Goal: Register for event/course

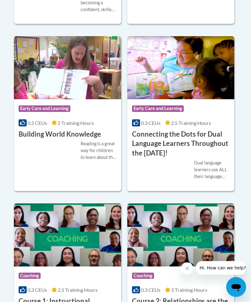
scroll to position [427, 0]
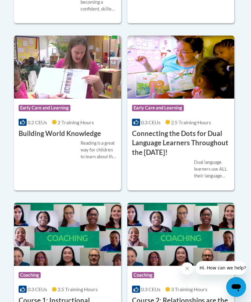
click at [67, 146] on div "Reading is a great way for children to learn about the world around them. Learn…" at bounding box center [68, 150] width 98 height 20
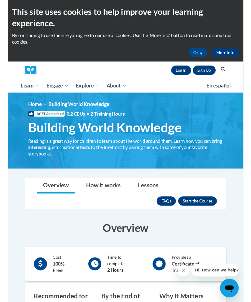
scroll to position [20, 0]
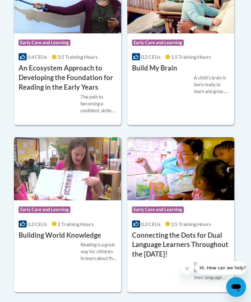
scroll to position [326, 0]
click at [71, 231] on h3 "Building World Knowledge" at bounding box center [60, 236] width 82 height 10
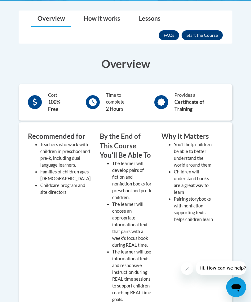
scroll to position [179, 0]
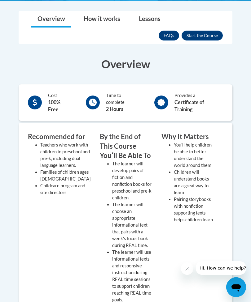
click at [201, 39] on button "Enroll" at bounding box center [201, 36] width 41 height 10
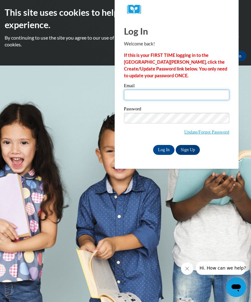
click at [153, 95] on input "Email" at bounding box center [176, 95] width 105 height 11
type input "[PERSON_NAME][EMAIL_ADDRESS][DOMAIN_NAME]"
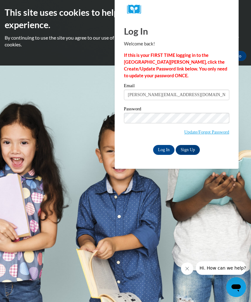
click at [209, 130] on link "Update/Forgot Password" at bounding box center [206, 132] width 45 height 5
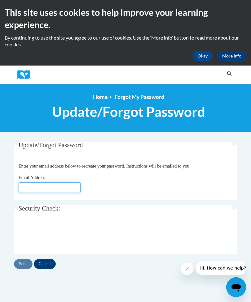
click at [46, 190] on input "Email Address" at bounding box center [50, 188] width 62 height 11
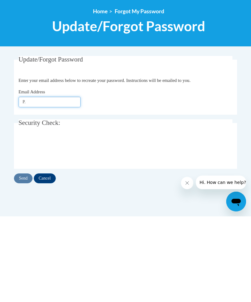
type input "P"
type input "p.ford-ponds@mvrcog.org"
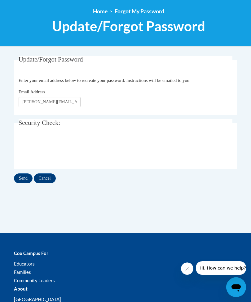
click at [22, 174] on input "Send" at bounding box center [23, 179] width 19 height 10
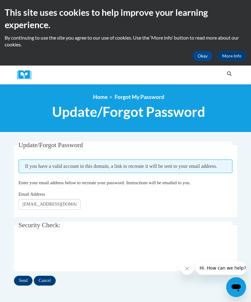
click at [54, 281] on input "Cancel" at bounding box center [45, 281] width 22 height 10
click at [50, 277] on input "Cancel" at bounding box center [45, 281] width 22 height 10
click at [47, 277] on input "Cancel" at bounding box center [45, 281] width 22 height 10
click at [50, 280] on input "Cancel" at bounding box center [45, 281] width 22 height 10
click at [48, 280] on input "Cancel" at bounding box center [45, 281] width 22 height 10
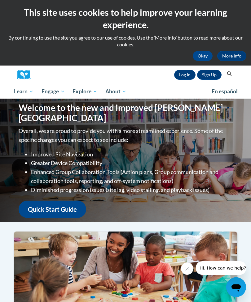
click at [185, 68] on div "Sign Up Log In Search Search..." at bounding box center [135, 75] width 198 height 19
click at [183, 78] on link "Log In" at bounding box center [184, 75] width 21 height 10
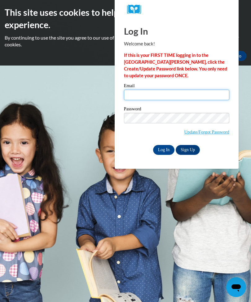
click at [155, 94] on input "Email" at bounding box center [176, 95] width 105 height 11
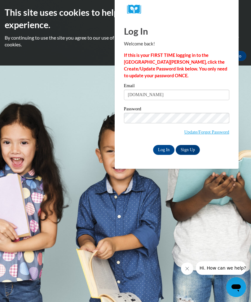
click at [3, 164] on body "This site uses cookies to help improve your learning experience. By continuing …" at bounding box center [125, 151] width 251 height 302
click at [160, 95] on input "[DOMAIN_NAME]" at bounding box center [176, 95] width 105 height 11
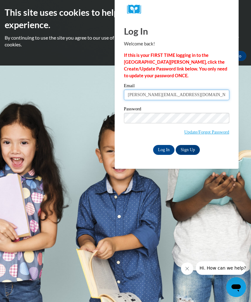
type input "[PERSON_NAME][EMAIL_ADDRESS][DOMAIN_NAME]"
click at [165, 150] on input "Log In" at bounding box center [164, 150] width 22 height 10
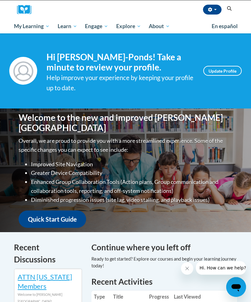
scroll to position [65, 0]
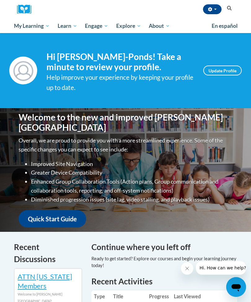
click at [226, 72] on link "Update Profile" at bounding box center [222, 71] width 38 height 10
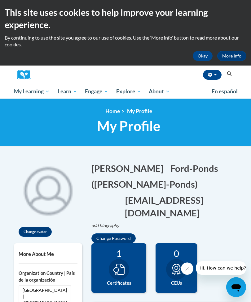
click at [205, 54] on button "Okay" at bounding box center [202, 56] width 20 height 10
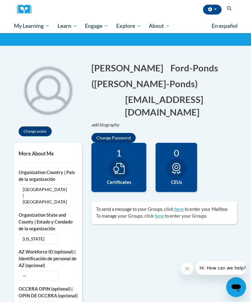
scroll to position [41, 0]
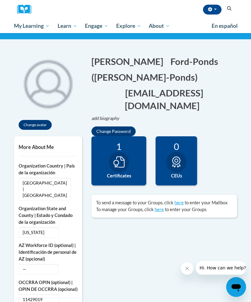
click at [122, 164] on icon at bounding box center [118, 162] width 11 height 11
click at [119, 160] on icon at bounding box center [118, 162] width 11 height 11
click at [120, 160] on icon at bounding box center [118, 162] width 11 height 11
click at [119, 165] on icon at bounding box center [118, 162] width 11 height 11
click at [125, 162] on div at bounding box center [119, 162] width 20 height 21
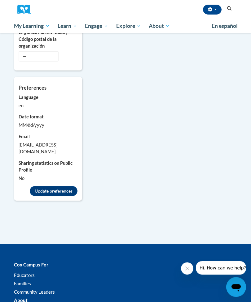
scroll to position [438, 0]
click at [52, 186] on button "Update preferences" at bounding box center [54, 191] width 48 height 10
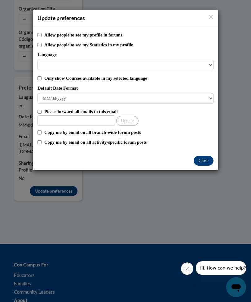
click at [207, 160] on button "Close" at bounding box center [203, 161] width 20 height 10
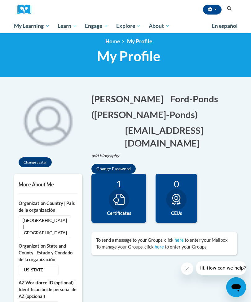
scroll to position [0, 0]
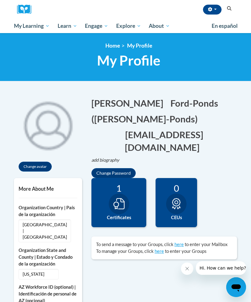
click at [0, 0] on span "My Course Progress" at bounding box center [0, 0] width 0 height 0
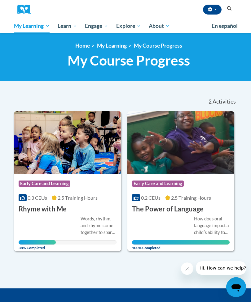
click at [42, 200] on span "0.3 CEUs" at bounding box center [37, 198] width 19 height 6
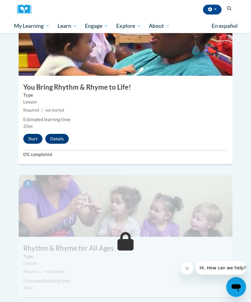
scroll to position [648, 0]
click at [30, 134] on button "Start" at bounding box center [32, 139] width 19 height 10
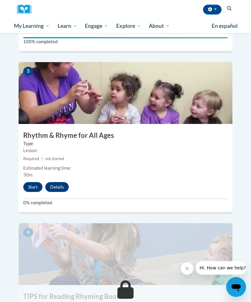
scroll to position [761, 0]
click at [28, 182] on button "Start" at bounding box center [32, 187] width 19 height 10
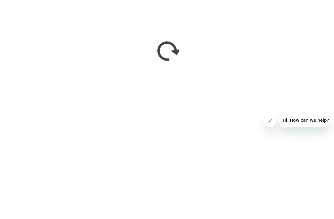
scroll to position [563, 0]
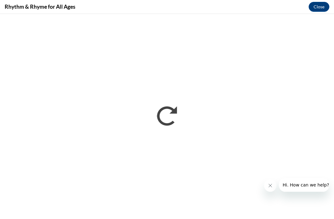
click at [250, 179] on button "Close message from company" at bounding box center [270, 185] width 12 height 12
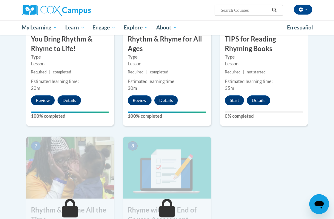
scroll to position [372, 0]
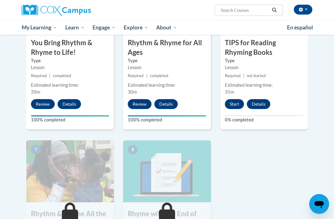
click at [235, 95] on div "6 TIPS for Reading Rhyming Books Type Lesson Required | not started Estimated l…" at bounding box center [264, 50] width 88 height 160
click at [235, 102] on button "Start" at bounding box center [234, 104] width 19 height 10
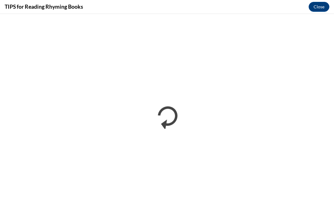
scroll to position [392, 0]
